Goal: Check status: Check status

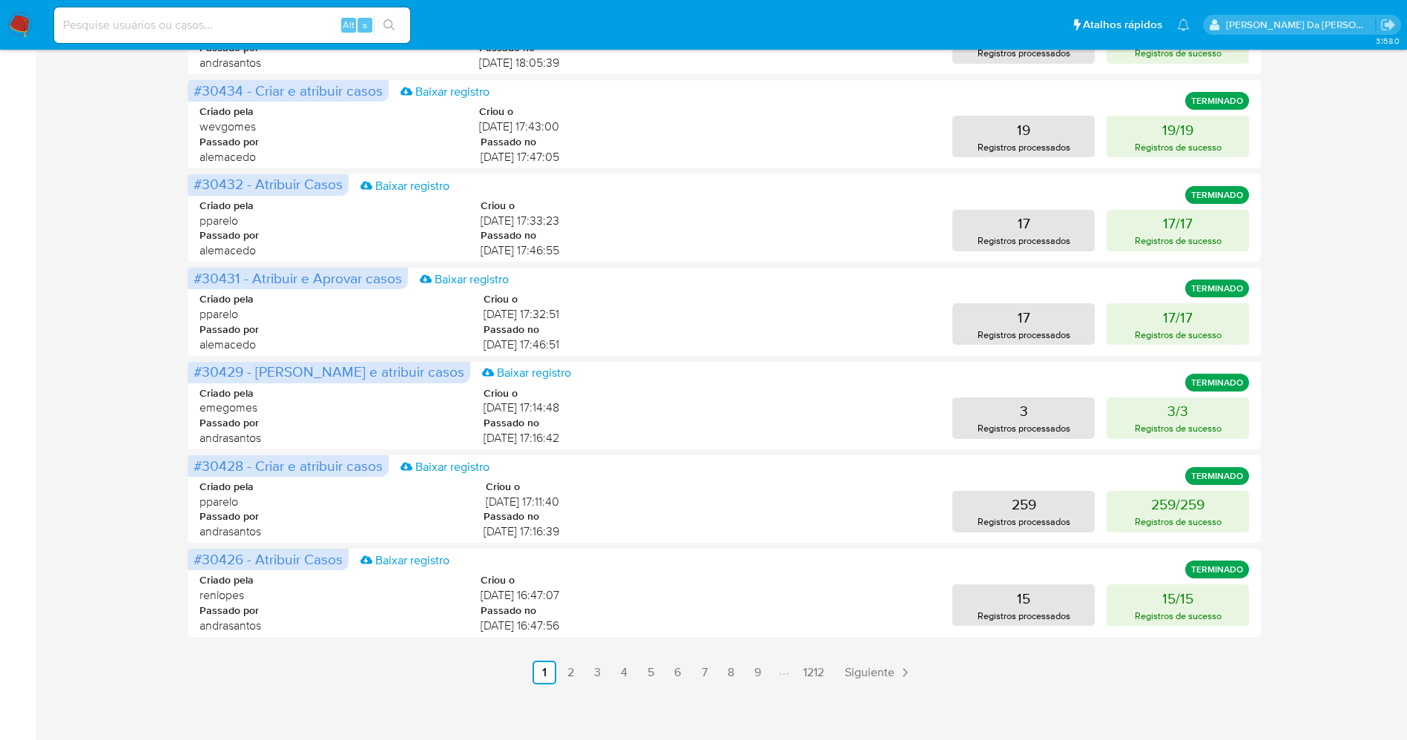
scroll to position [587, 0]
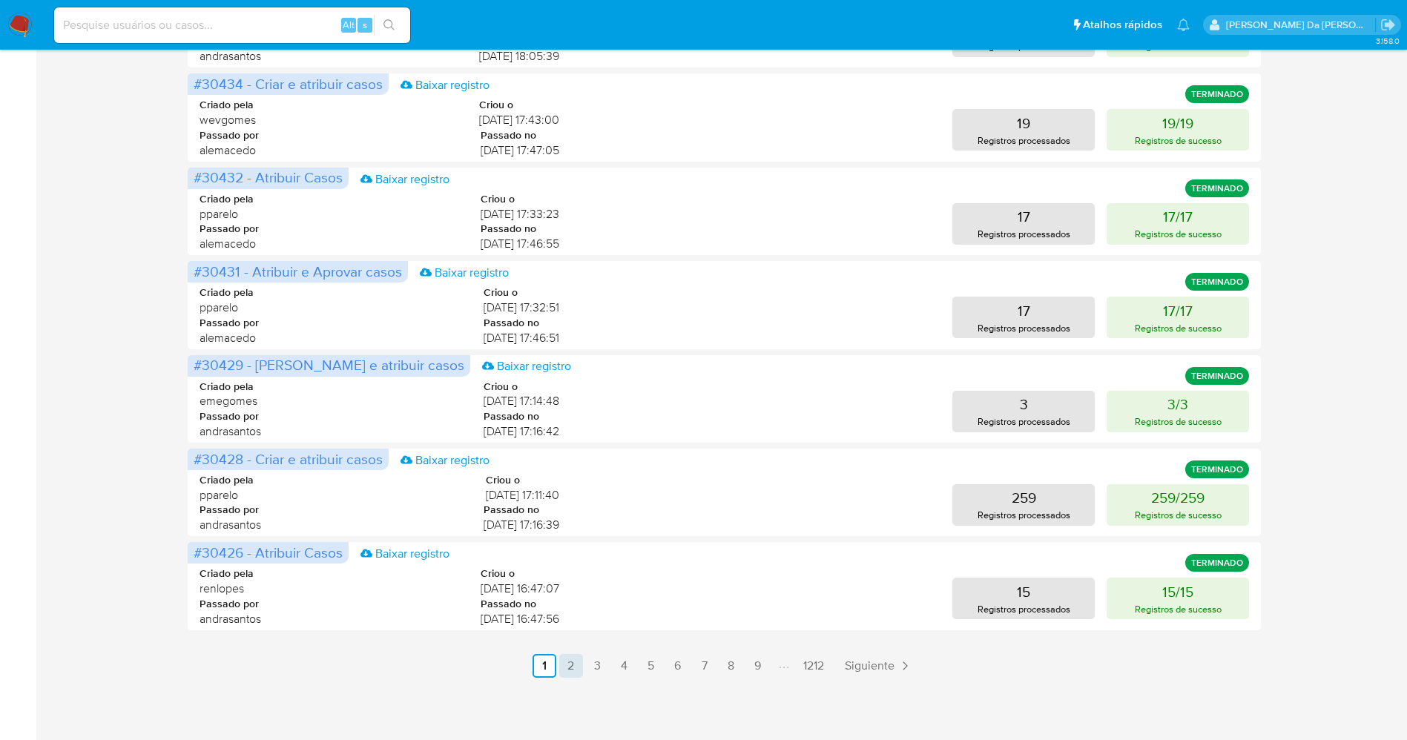
click at [565, 661] on link "2" at bounding box center [571, 666] width 24 height 24
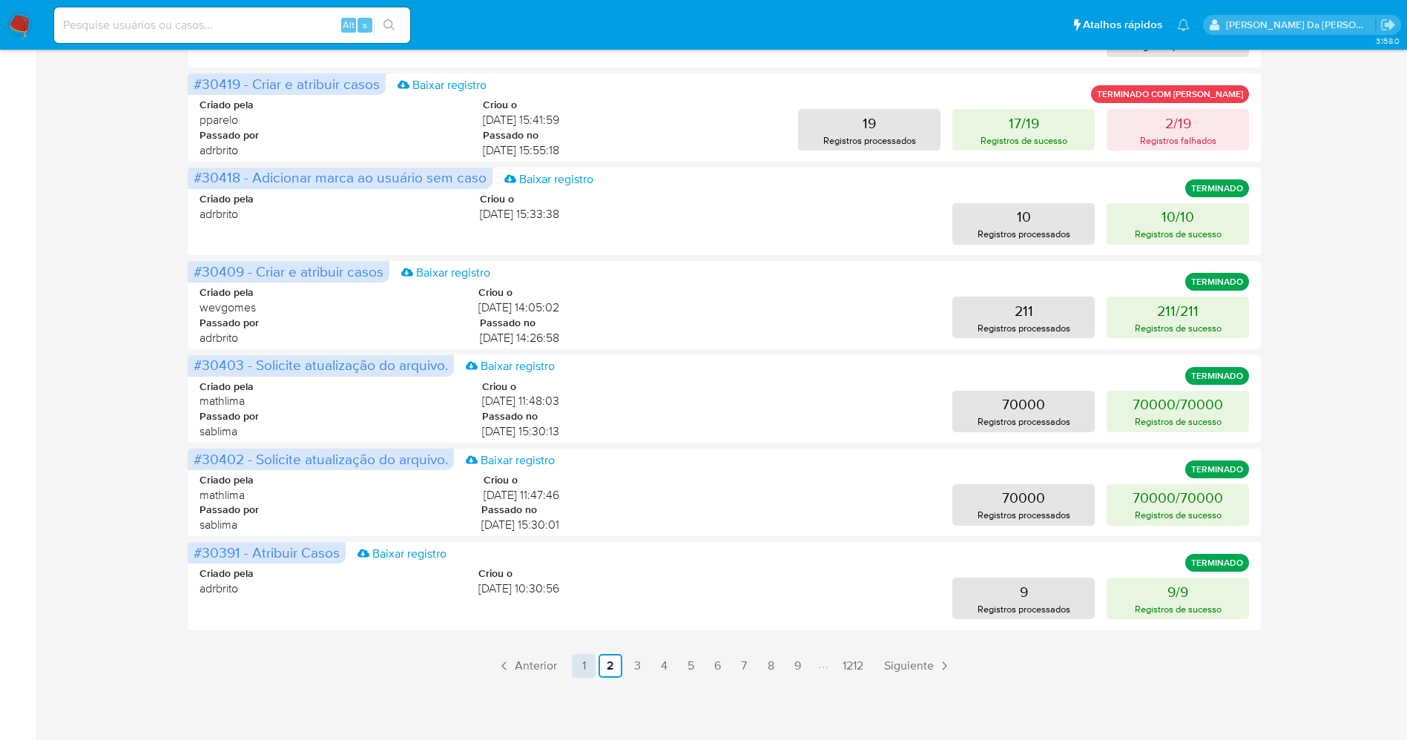
click at [584, 671] on link "1" at bounding box center [584, 666] width 24 height 24
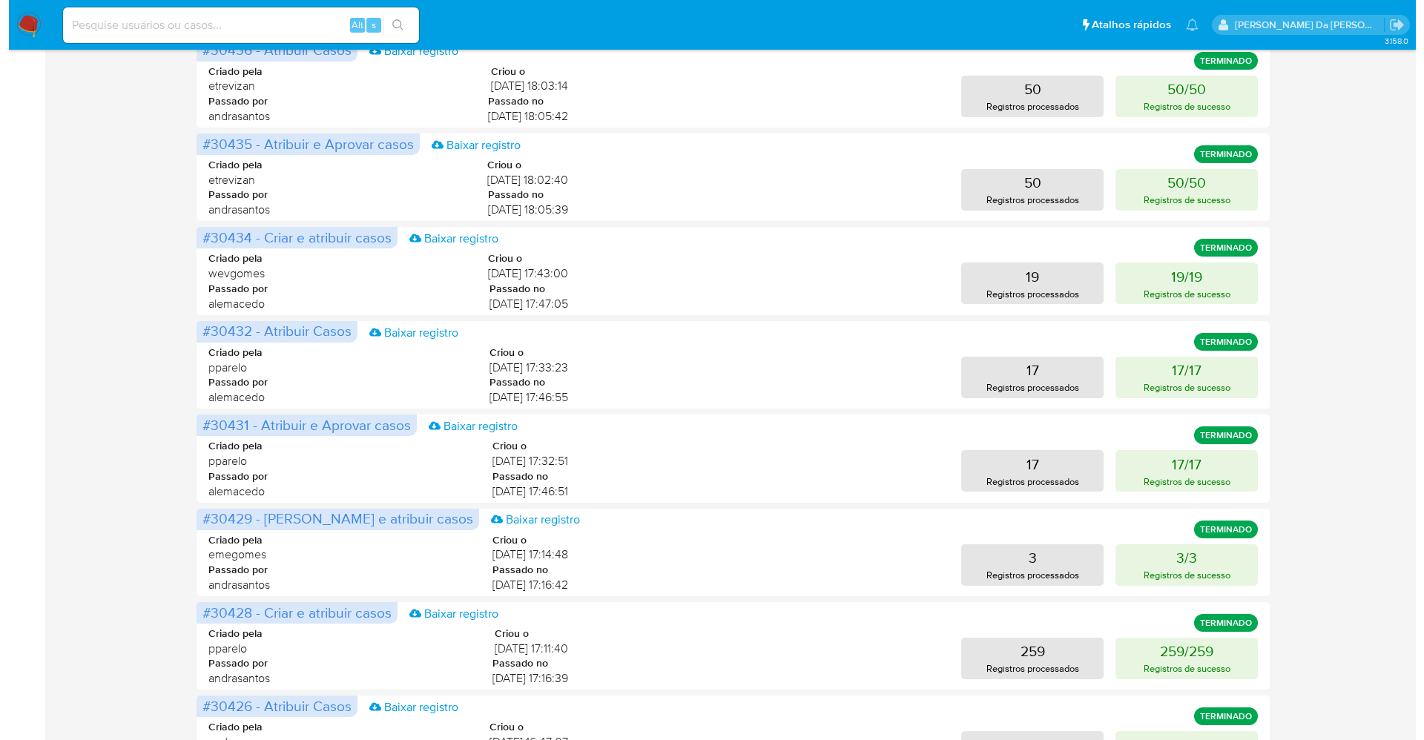
scroll to position [475, 0]
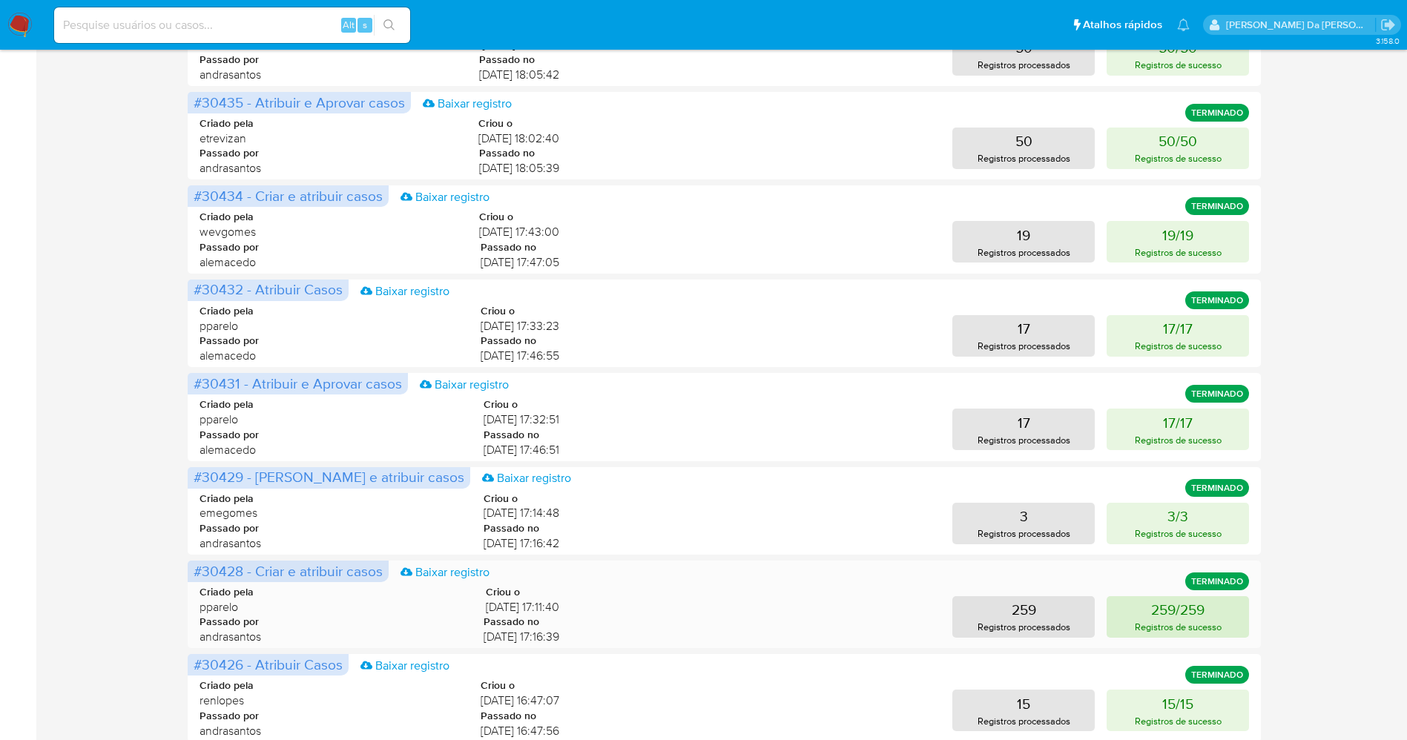
click at [1186, 616] on p "259/259" at bounding box center [1177, 609] width 53 height 21
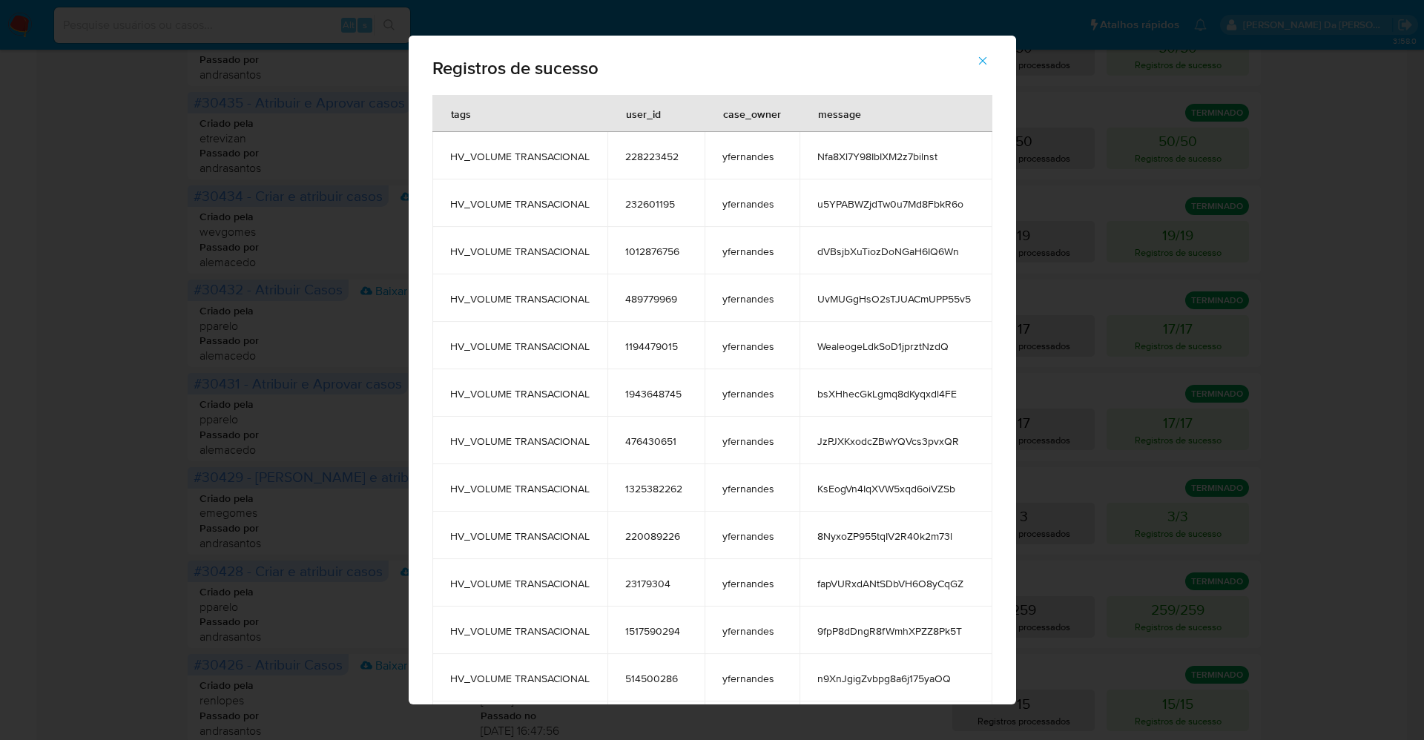
click at [887, 157] on span "Nfa8Xl7Y98IbIXM2z7bilnst" at bounding box center [895, 156] width 157 height 13
click at [846, 531] on span "8NyxoZP955tqIV2R40k2m73l" at bounding box center [895, 536] width 157 height 13
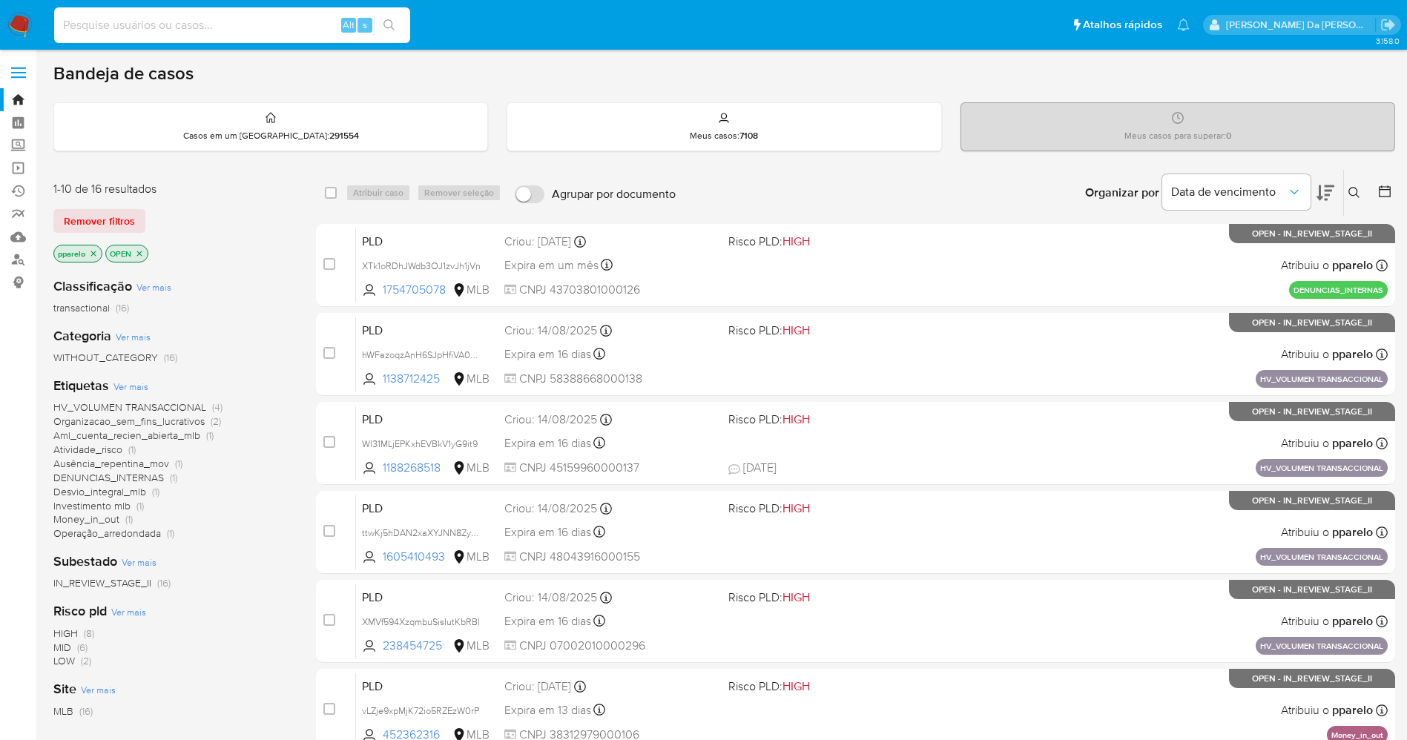
paste input "Nfa8Xl7Y98IbIXM2z7bilnst"
click at [248, 24] on input at bounding box center [232, 25] width 356 height 19
type input "Nfa8Xl7Y98IbIXM2z7bilnst"
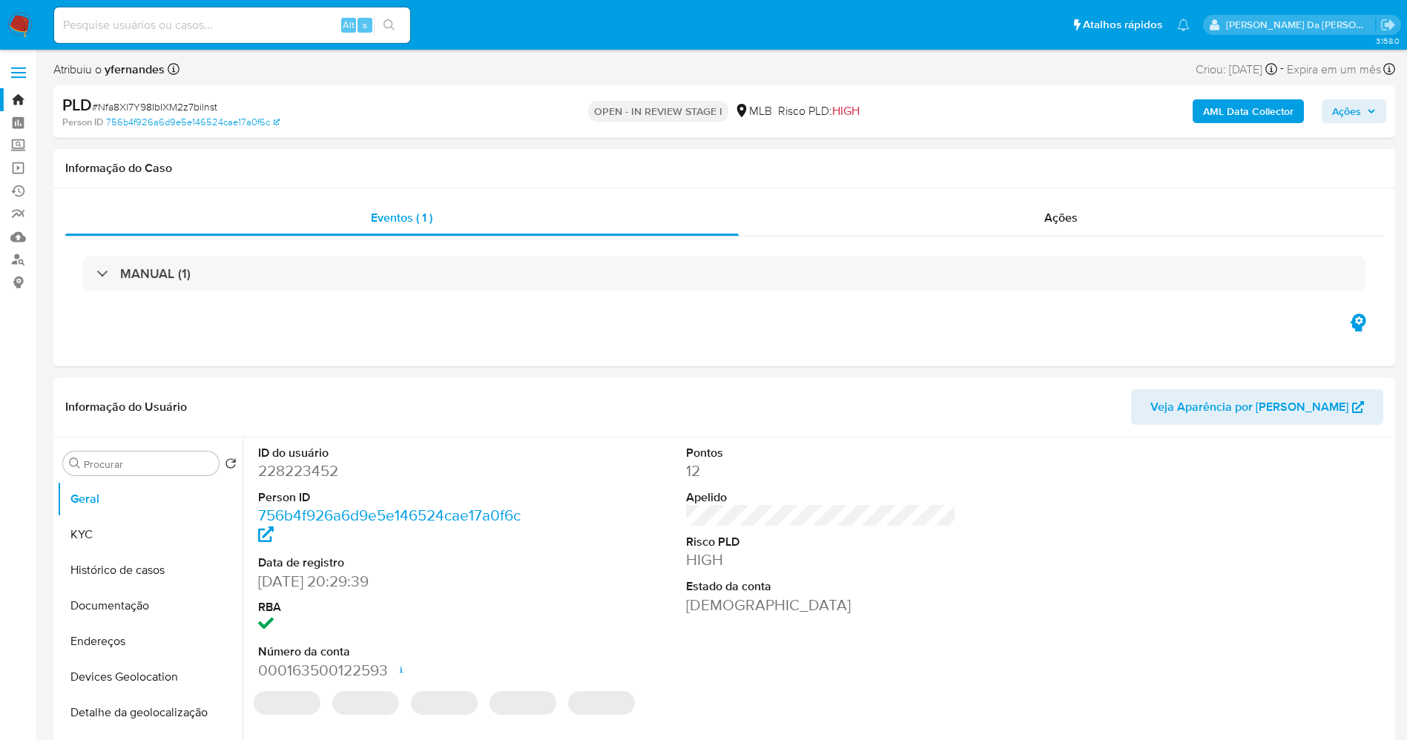
select select "10"
click at [1059, 214] on span "Ações" at bounding box center [1060, 217] width 33 height 17
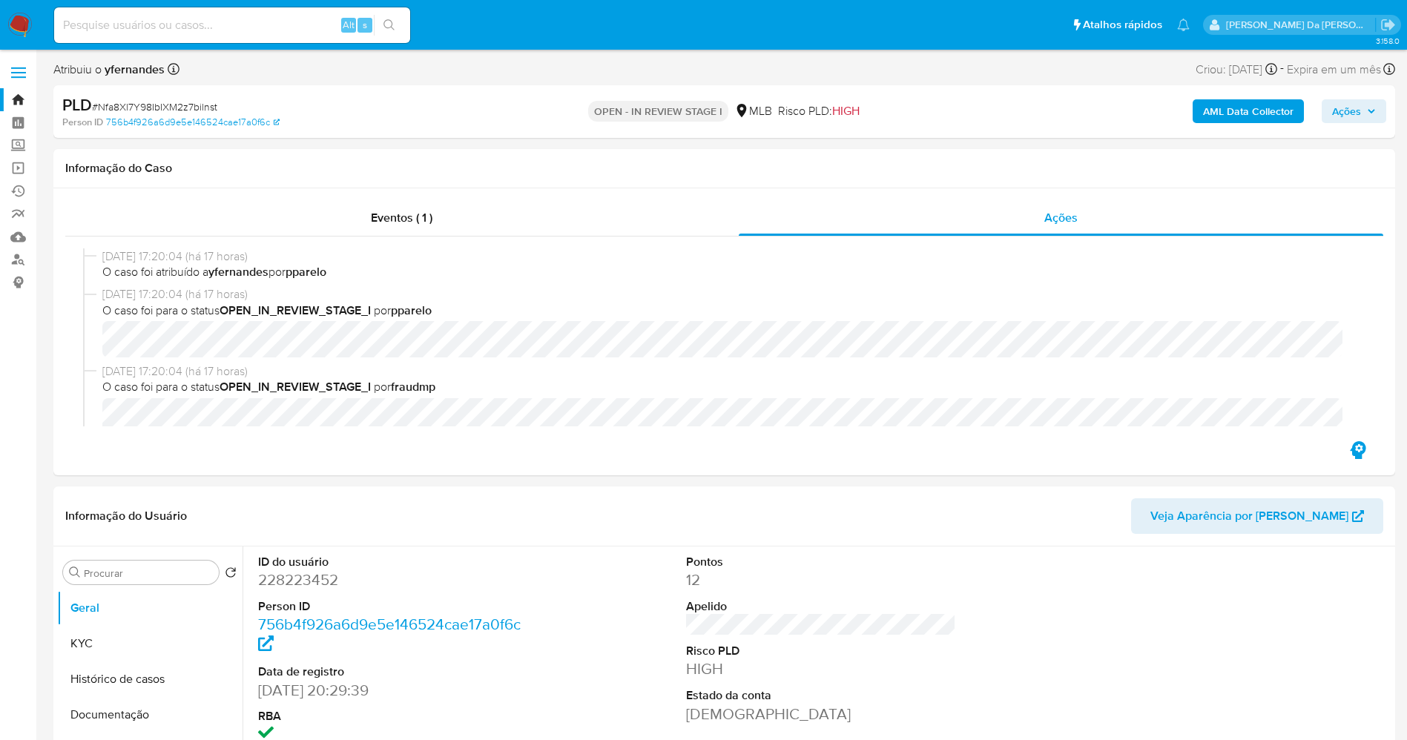
click at [380, 16] on button "search-icon" at bounding box center [389, 25] width 30 height 21
paste input "8NyxoZP955tqIV2R40k2m73l"
click at [281, 33] on input at bounding box center [232, 25] width 356 height 19
type input "8NyxoZP955tqIV2R40k2m73l"
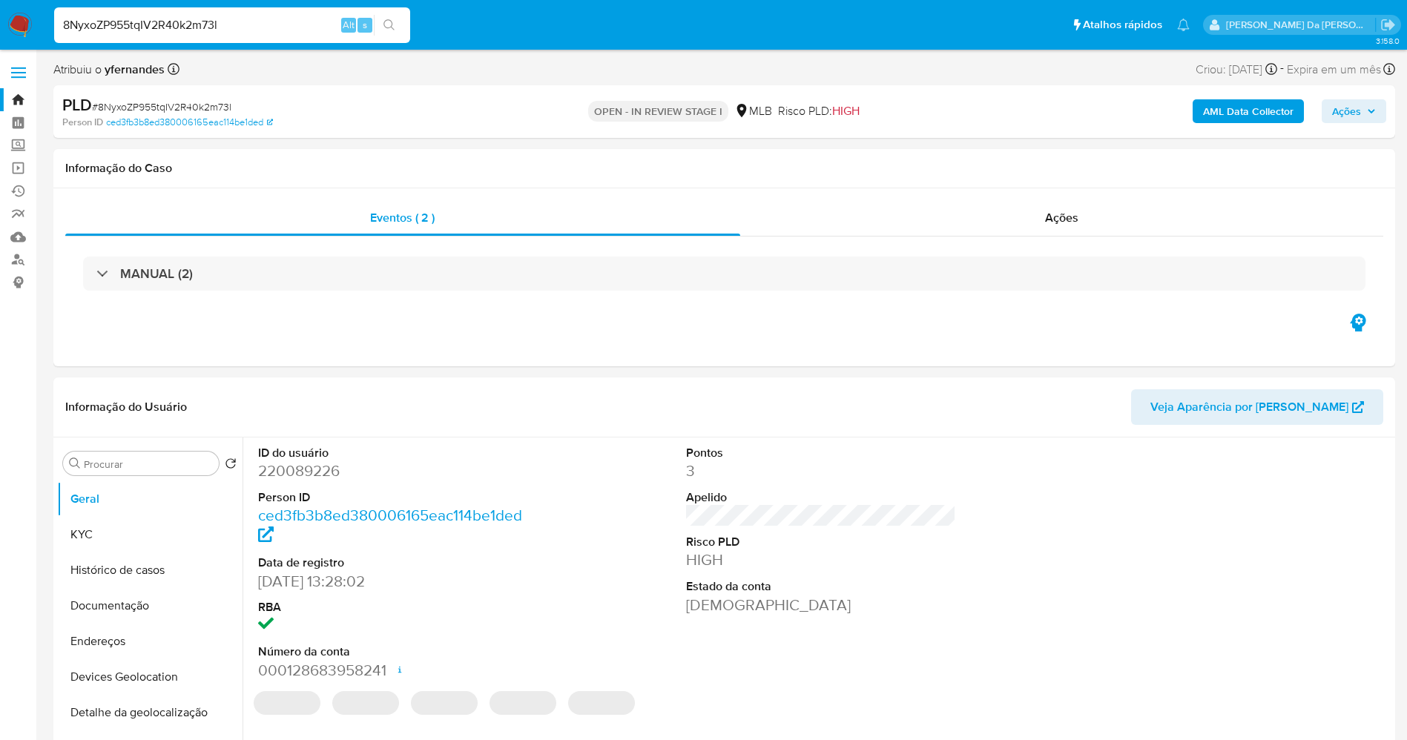
select select "10"
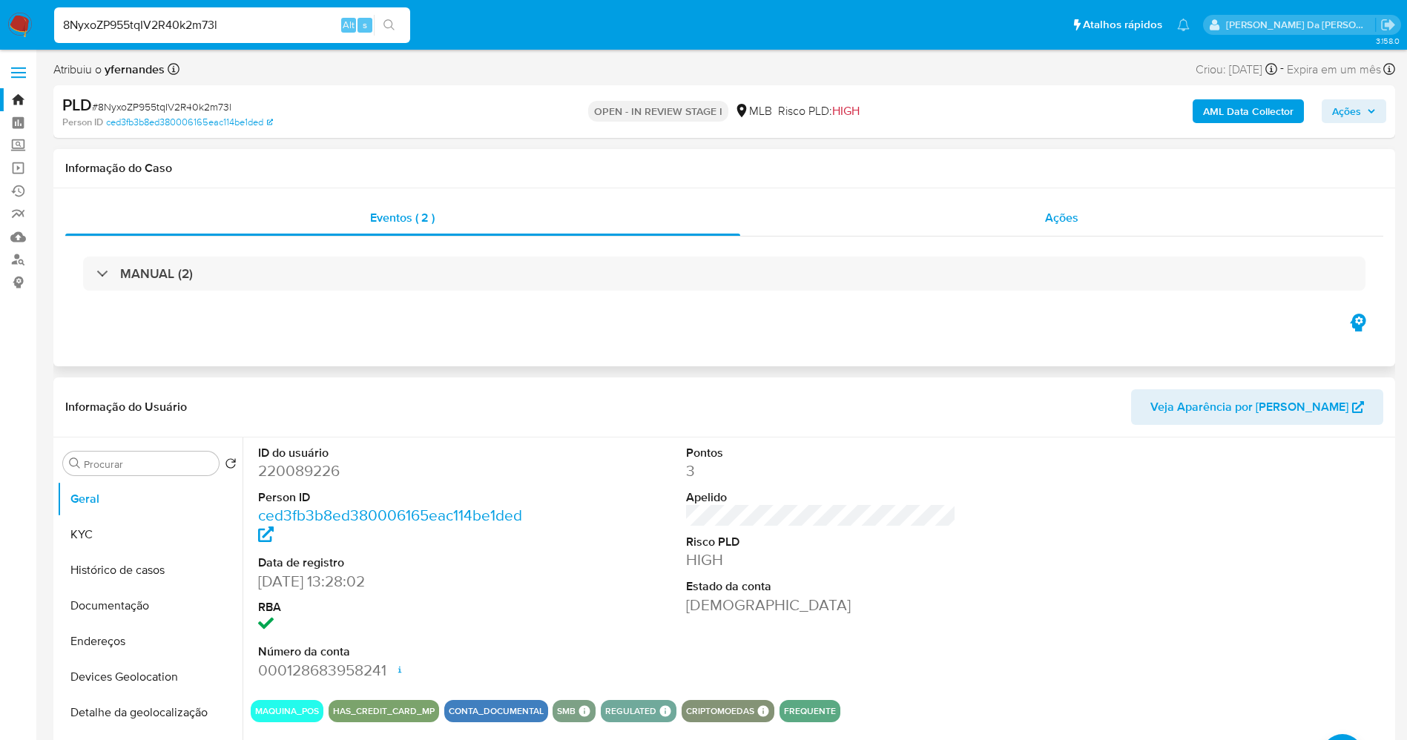
click at [1069, 227] on div "Ações" at bounding box center [1062, 218] width 644 height 36
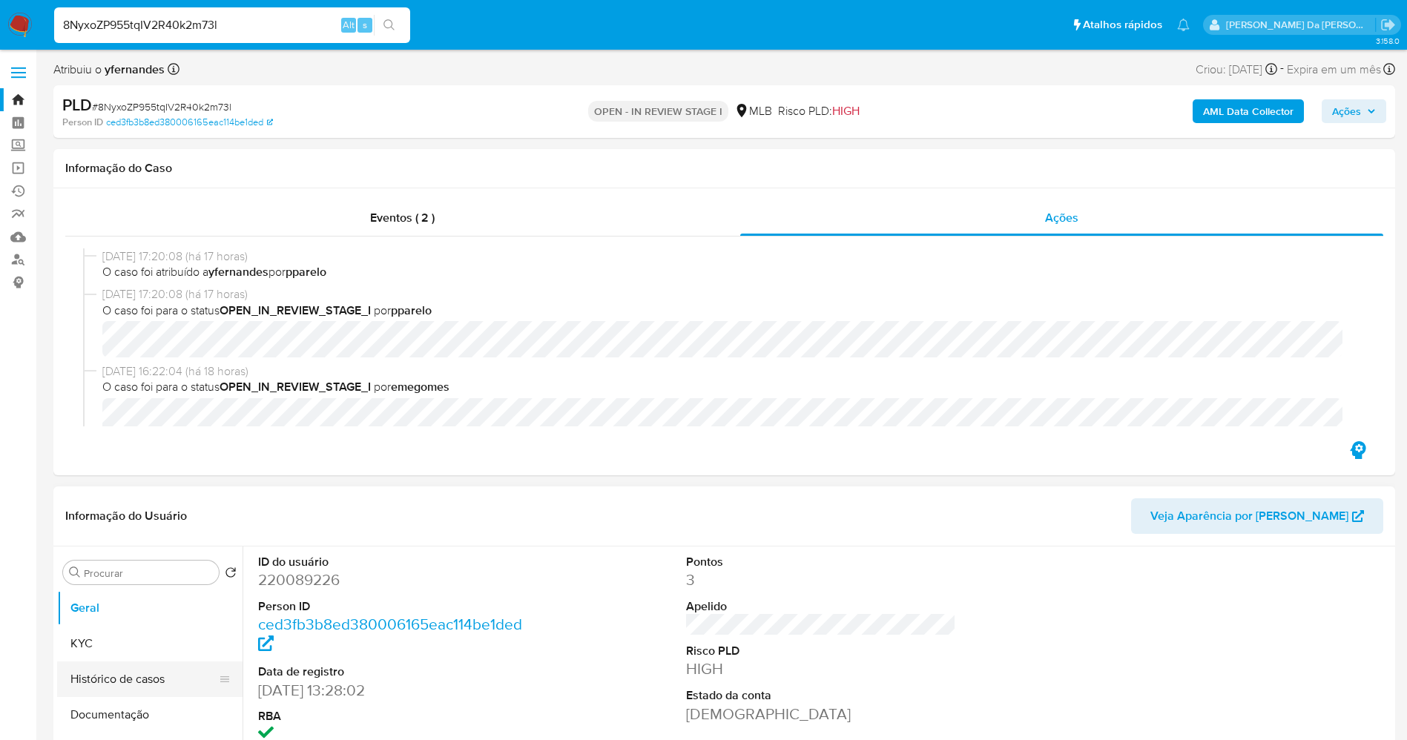
click at [169, 666] on button "Histórico de casos" at bounding box center [144, 680] width 174 height 36
